Goal: Task Accomplishment & Management: Manage account settings

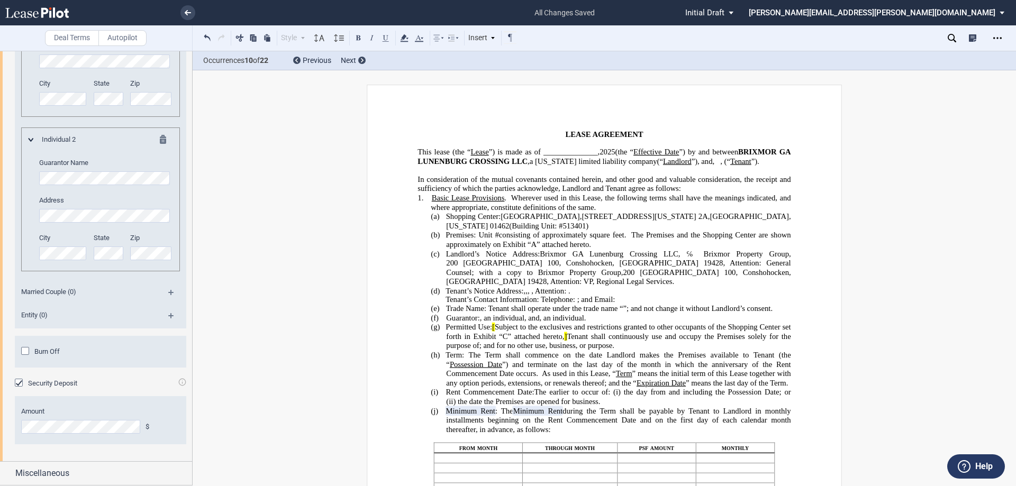
click at [610, 150] on span "2025" at bounding box center [607, 152] width 15 height 9
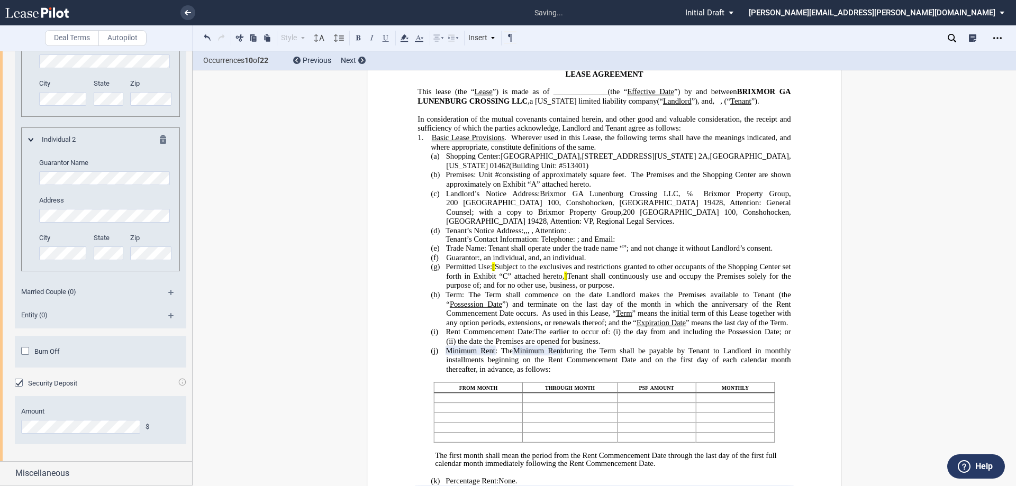
scroll to position [106, 0]
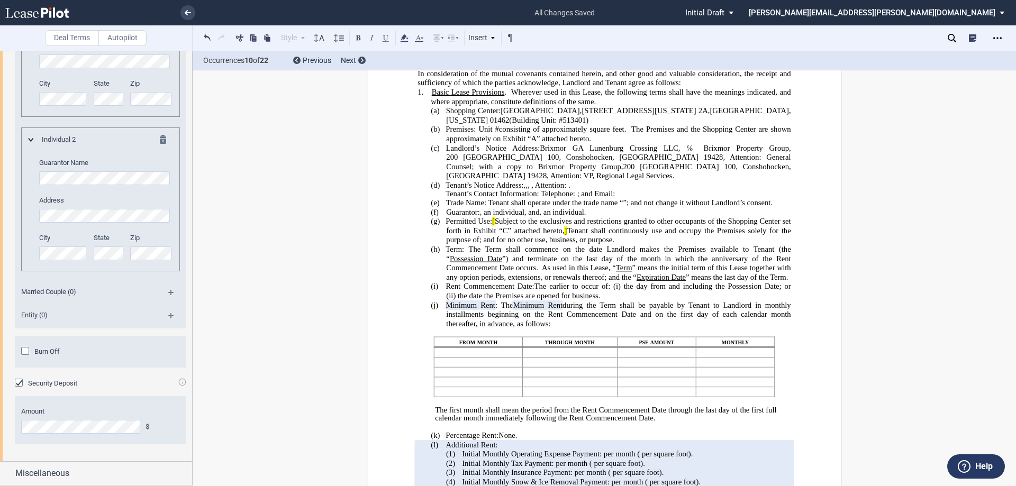
click at [524, 216] on span ", an individual" at bounding box center [502, 211] width 44 height 9
click at [618, 216] on span ", an individual" at bounding box center [595, 211] width 44 height 9
click at [573, 216] on span ", an unmarried individual" at bounding box center [612, 211] width 78 height 9
drag, startPoint x: 588, startPoint y: 229, endPoint x: 672, endPoint y: 228, distance: 83.6
click at [574, 216] on span ", an unmarried individual , , , and" at bounding box center [527, 211] width 94 height 9
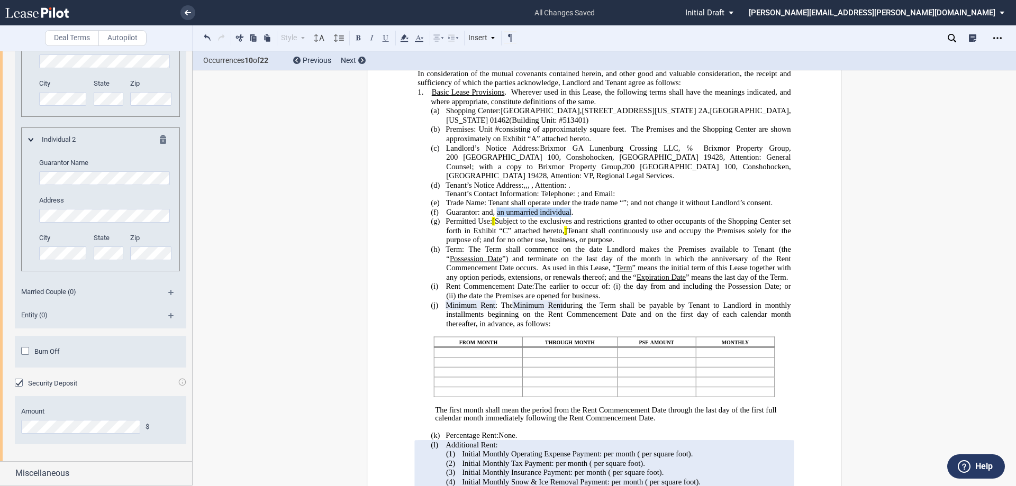
drag, startPoint x: 651, startPoint y: 231, endPoint x: 725, endPoint y: 229, distance: 73.6
click at [574, 216] on span ", , and , an unmarried individual , , , and ." at bounding box center [527, 211] width 94 height 9
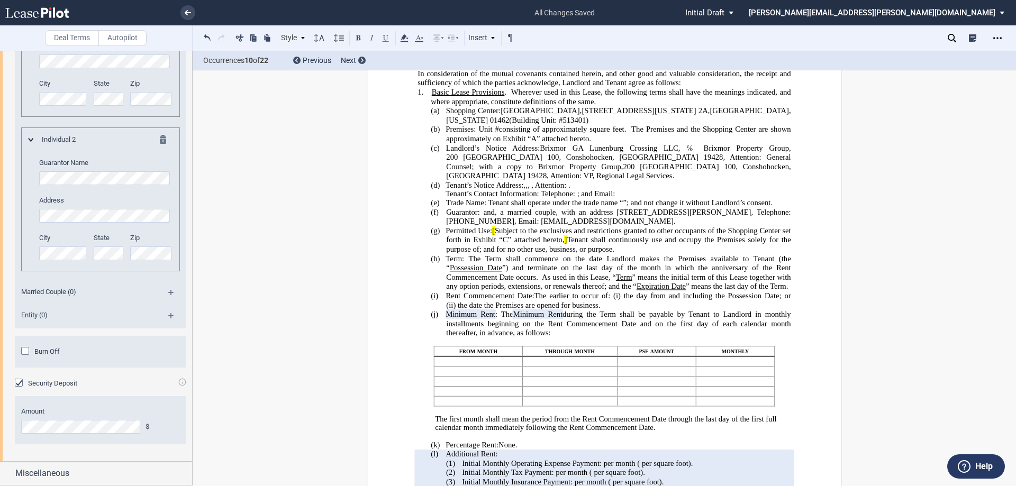
click at [615, 225] on span ", a married couple, with an address [STREET_ADDRESS][PERSON_NAME], Telephone: […" at bounding box center [619, 216] width 347 height 18
click at [604, 225] on span ", a married couple, with an address [STREET_ADDRESS][PERSON_NAME], Telephone: […" at bounding box center [619, 216] width 347 height 18
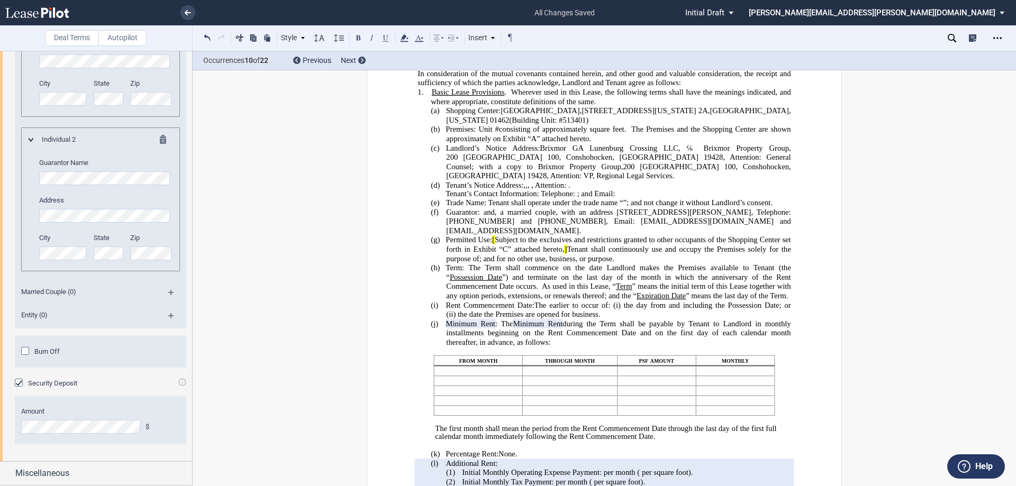
click at [594, 235] on span ", a married couple, with an address [STREET_ADDRESS][PERSON_NAME], Telephone: […" at bounding box center [619, 221] width 347 height 28
click at [581, 235] on span "." at bounding box center [580, 231] width 2 height 9
click at [597, 253] on span "Subject to the exclusives and restrictions granted to other occupants of the Sh…" at bounding box center [619, 244] width 347 height 18
click at [783, 232] on span ", a married couple, with an address [STREET_ADDRESS][PERSON_NAME], Telephone: […" at bounding box center [619, 221] width 347 height 28
click at [781, 231] on span ", a married couple, with an address [STREET_ADDRESS][PERSON_NAME], Telephone: […" at bounding box center [619, 221] width 347 height 28
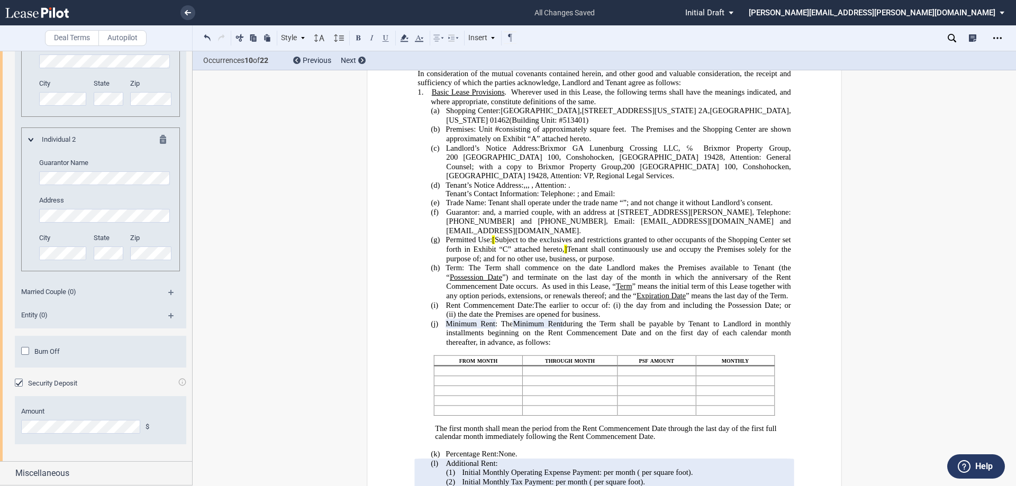
click at [702, 253] on span "Subject to the exclusives and restrictions granted to other occupants of the Sh…" at bounding box center [619, 244] width 347 height 18
click at [483, 310] on span "Rent Commencement Date:" at bounding box center [490, 305] width 88 height 9
drag, startPoint x: 533, startPoint y: 332, endPoint x: 620, endPoint y: 332, distance: 86.3
click at [620, 310] on span "The earlier to occur of: (i) the" at bounding box center [584, 305] width 99 height 9
drag, startPoint x: 719, startPoint y: 332, endPoint x: 546, endPoint y: 345, distance: 173.5
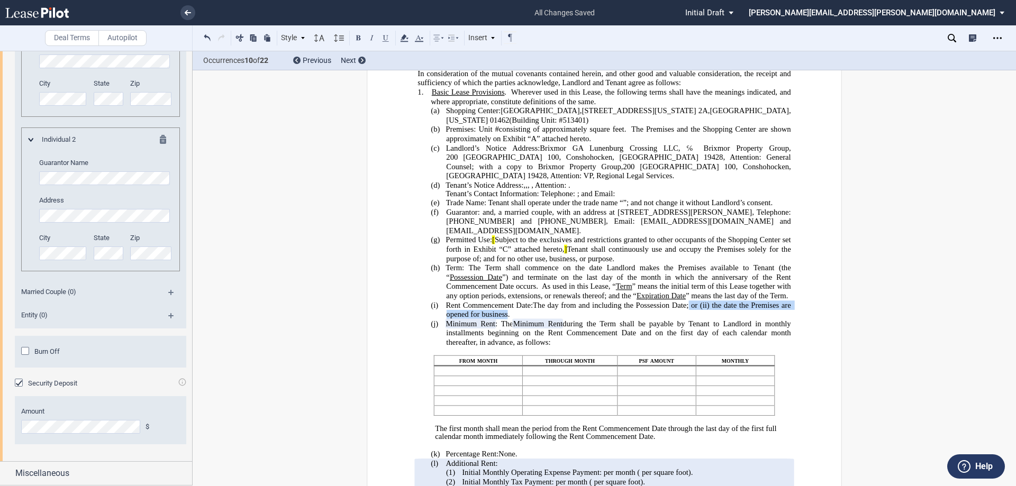
click at [546, 319] on p "(i) Rent Commencement Date: T he ﻿ ﻿ ﻿ ﻿ day from and including the Possession …" at bounding box center [618, 310] width 345 height 19
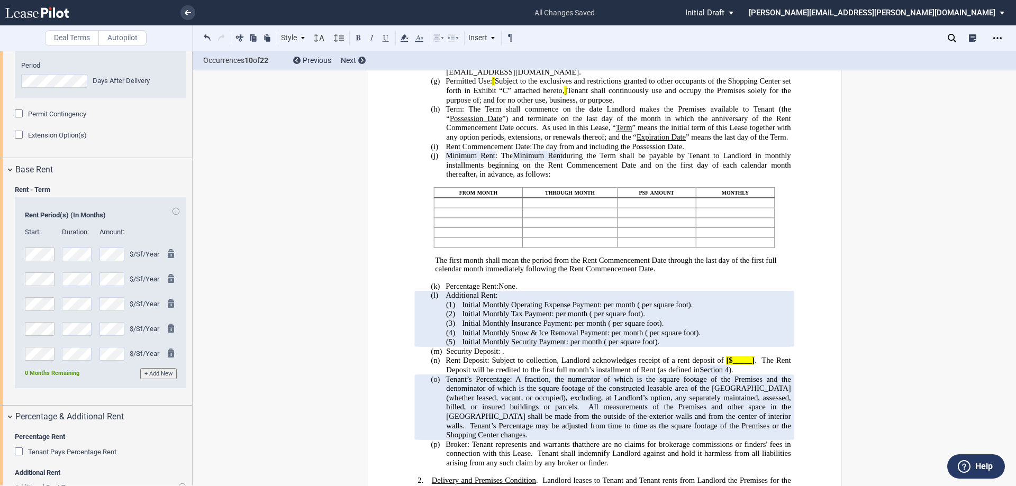
scroll to position [1224, 0]
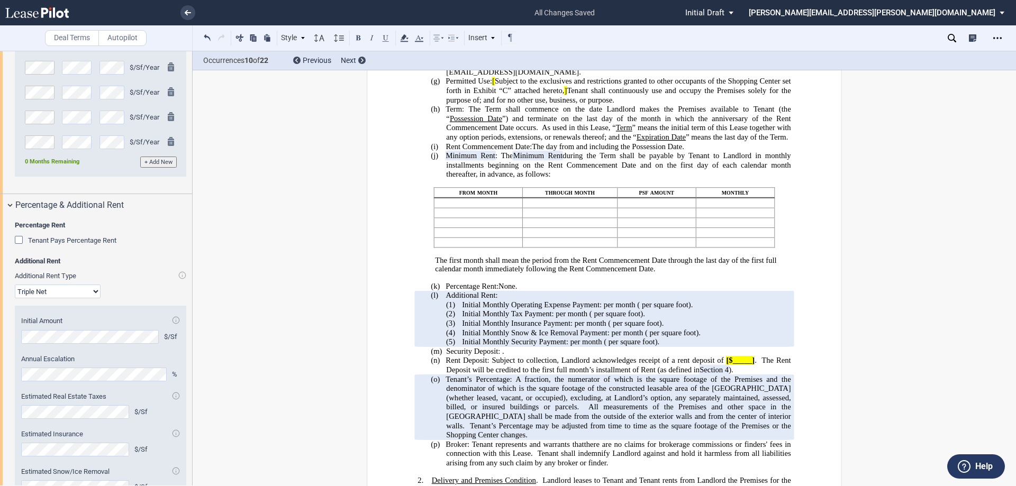
click at [93, 298] on select "Modified Gross Gross Triple Net" at bounding box center [58, 292] width 86 height 14
select select "modified gross"
click at [15, 298] on select "Modified Gross Gross Triple Net" at bounding box center [58, 292] width 86 height 14
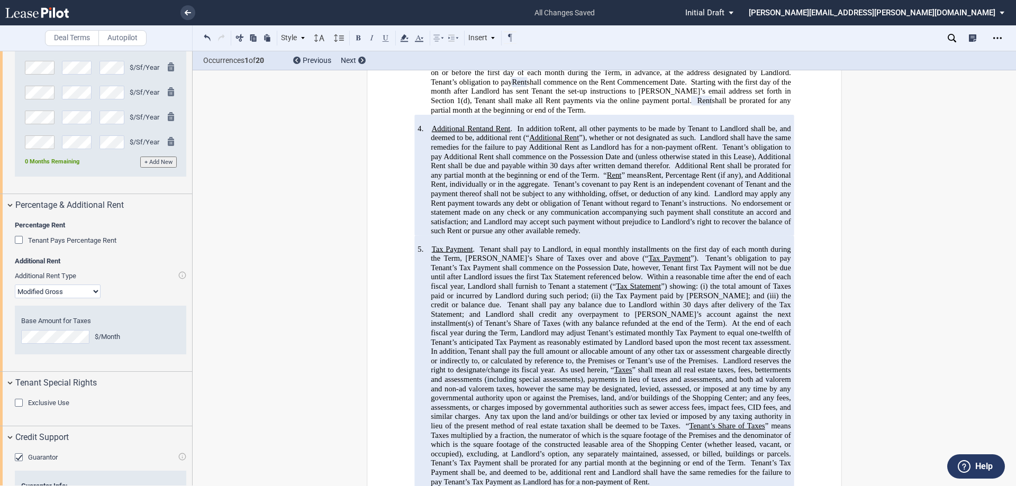
scroll to position [741, 0]
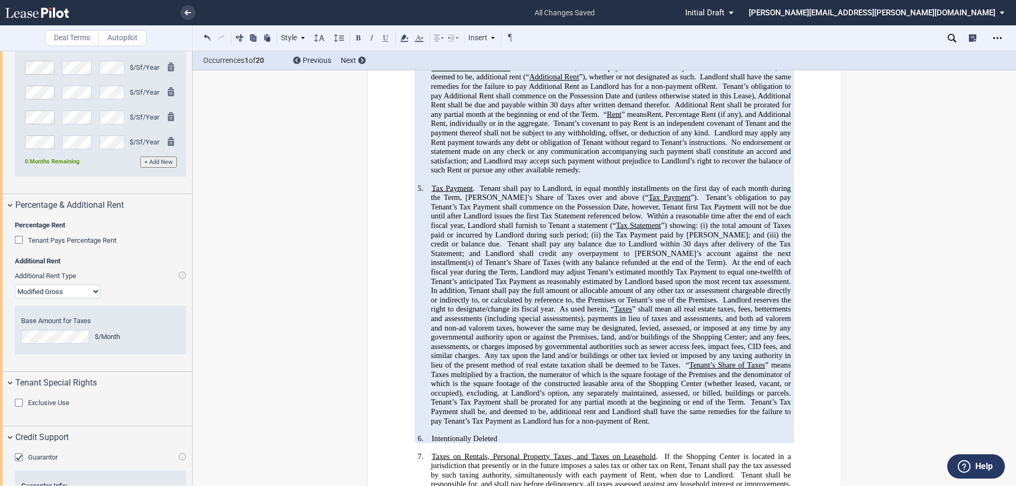
click at [467, 202] on span "Tenant shall pay to Landlord, in equal monthly installments on the first day of…" at bounding box center [612, 193] width 362 height 18
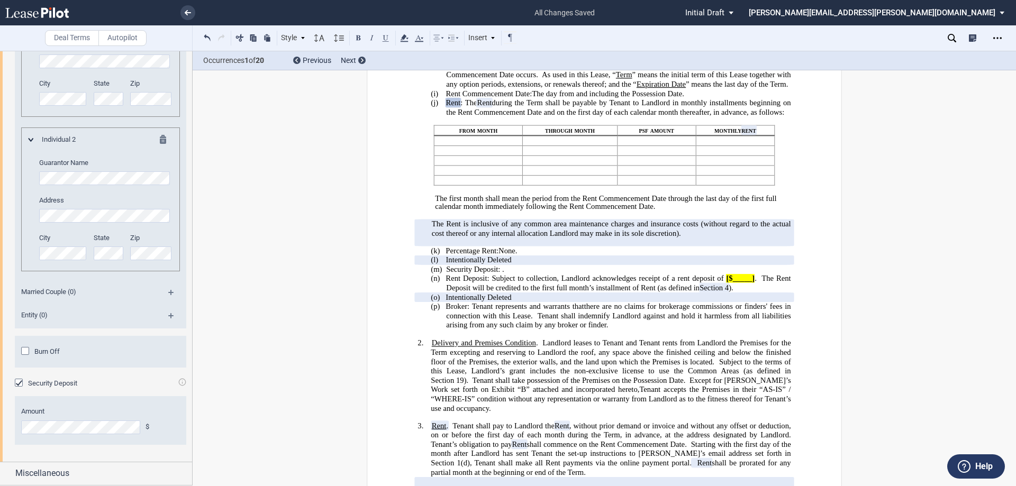
scroll to position [1829, 0]
click at [49, 475] on span "Miscellaneous" at bounding box center [42, 473] width 54 height 13
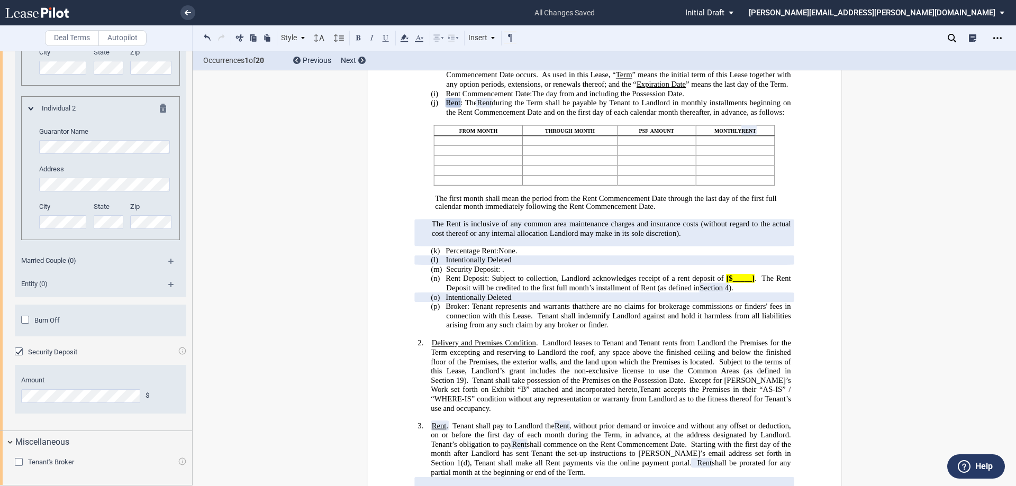
click at [19, 461] on div "Tenant's Broker" at bounding box center [20, 463] width 11 height 11
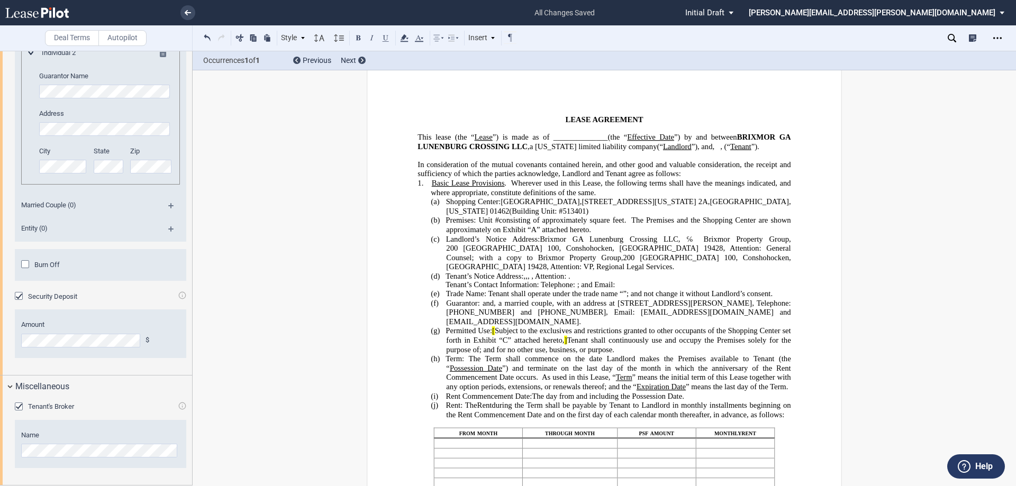
scroll to position [0, 0]
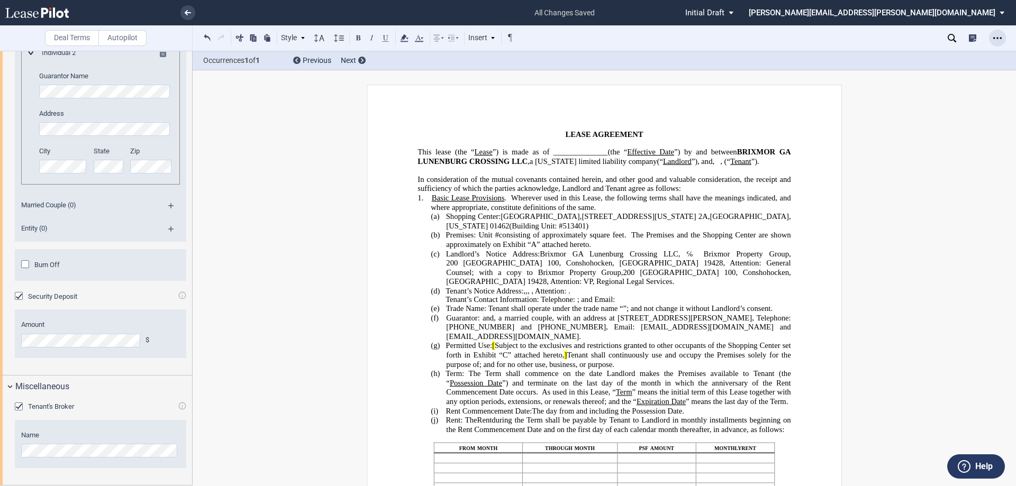
click at [998, 39] on icon "Open Lease options menu" at bounding box center [997, 38] width 8 height 8
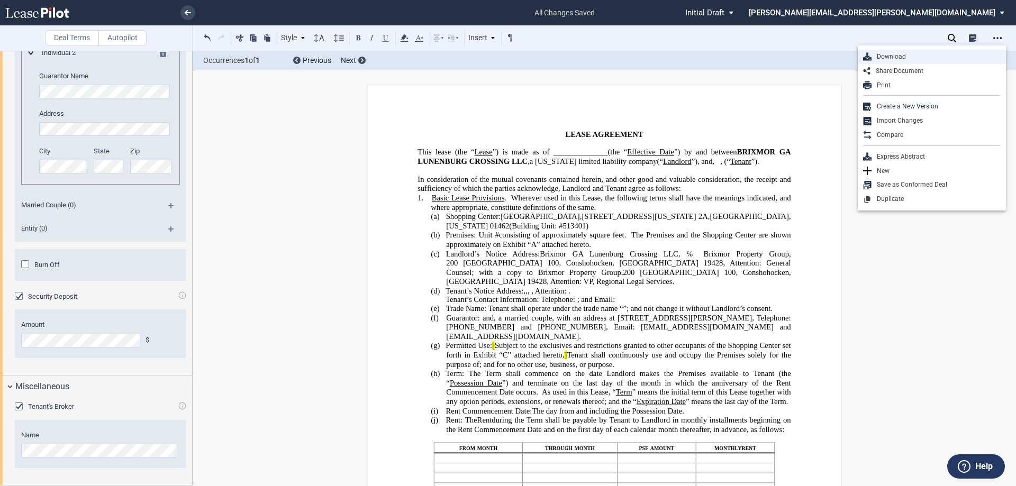
click at [889, 56] on div "Download" at bounding box center [936, 56] width 129 height 9
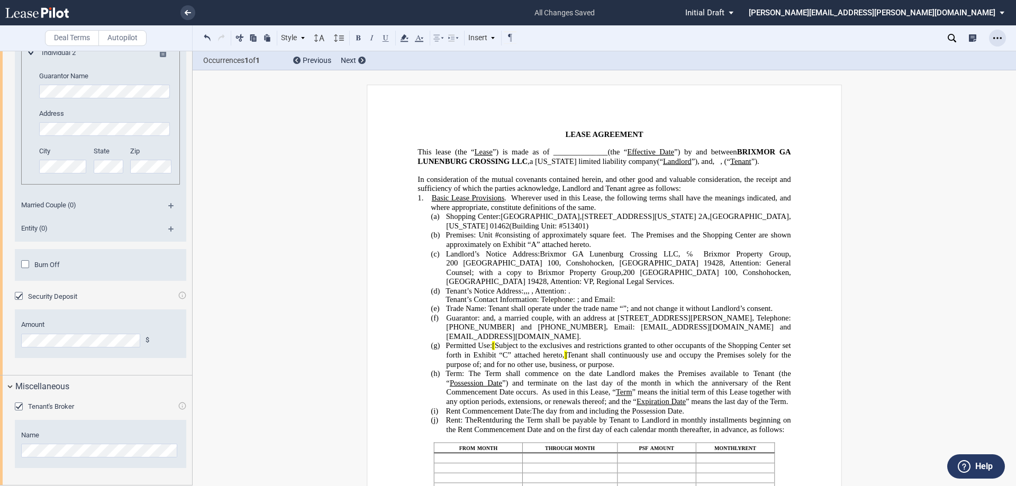
click at [995, 36] on icon "Open Lease options menu" at bounding box center [997, 38] width 8 height 8
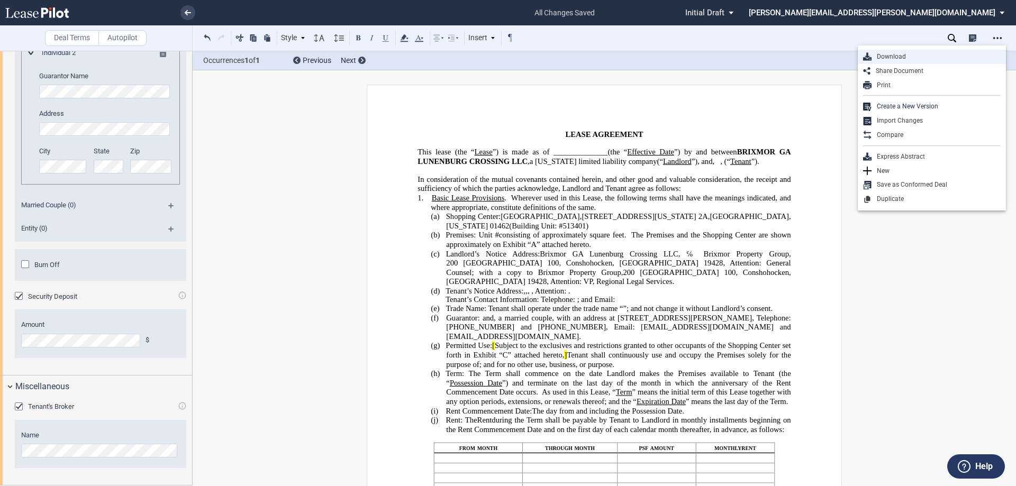
click at [906, 58] on div "Download" at bounding box center [936, 56] width 129 height 9
